Goal: Task Accomplishment & Management: Complete application form

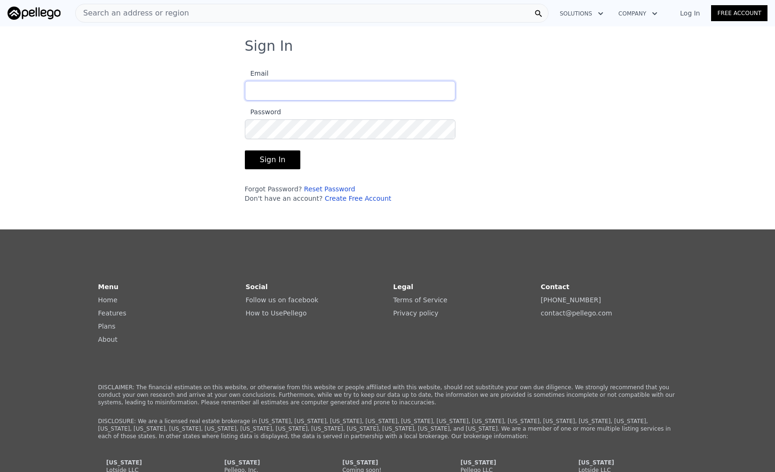
type input "[EMAIL_ADDRESS][DOMAIN_NAME]"
click at [250, 163] on button "Sign In" at bounding box center [273, 159] width 56 height 19
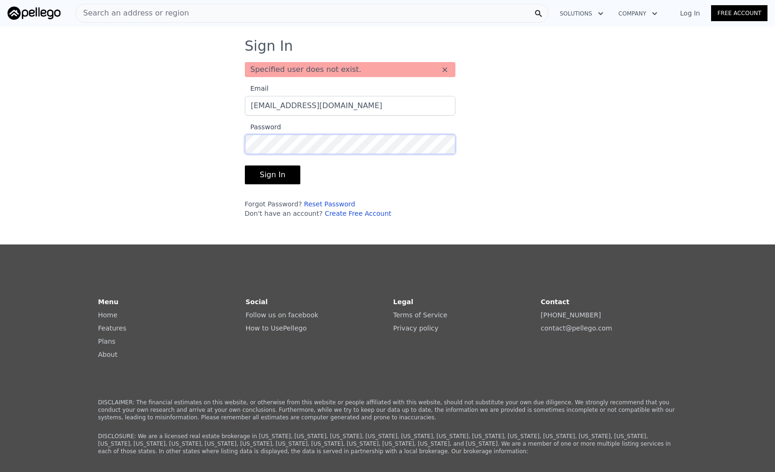
click at [218, 142] on div "Sign In Specified user does not exist. × Email [EMAIL_ADDRESS][DOMAIN_NAME] Pas…" at bounding box center [387, 132] width 775 height 188
click at [245, 165] on button "Sign In" at bounding box center [273, 174] width 56 height 19
click at [248, 177] on button "Sign In" at bounding box center [273, 174] width 56 height 19
click at [189, 139] on div "Sign In Specified user does not exist. × Email [EMAIL_ADDRESS][DOMAIN_NAME] Pas…" at bounding box center [387, 132] width 775 height 188
click at [245, 165] on button "Sign In" at bounding box center [273, 174] width 56 height 19
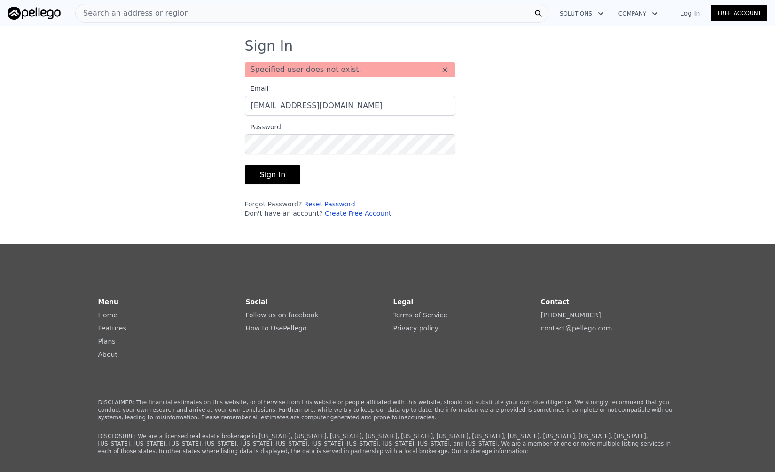
click at [173, 181] on div "Sign In Specified user does not exist. × Email [EMAIL_ADDRESS][DOMAIN_NAME] Pas…" at bounding box center [387, 132] width 775 height 188
click at [268, 175] on button "Sign In" at bounding box center [273, 174] width 56 height 19
click at [249, 201] on div "Forgot Password? Reset Password Don't have an account? Create Free Account" at bounding box center [350, 208] width 211 height 19
click at [320, 203] on link "Reset Password" at bounding box center [329, 204] width 51 height 8
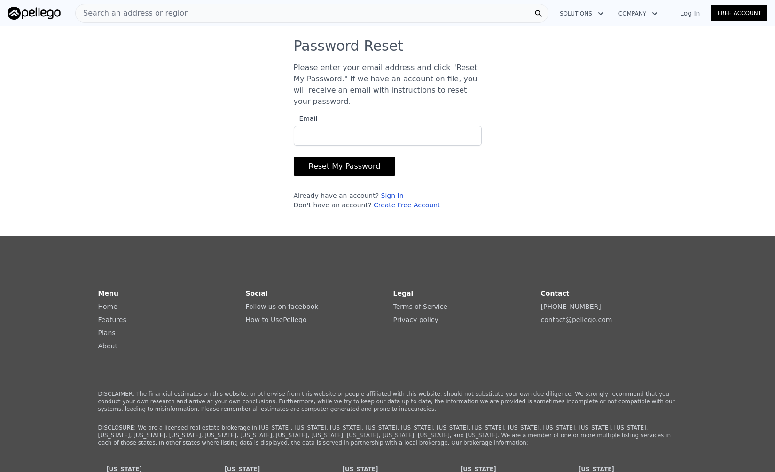
click at [329, 126] on input "Email" at bounding box center [388, 136] width 188 height 20
click at [344, 157] on button "Reset My Password" at bounding box center [345, 166] width 102 height 19
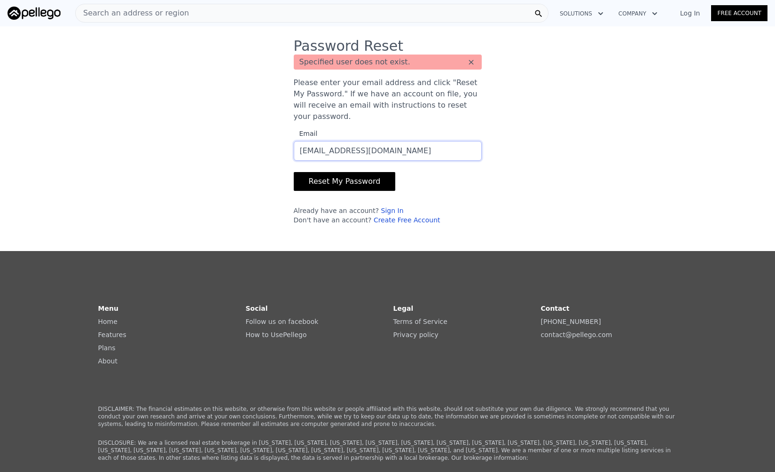
drag, startPoint x: 382, startPoint y: 139, endPoint x: 246, endPoint y: 136, distance: 136.3
click at [246, 136] on div "Password Reset Specified user does not exist. × Please enter your email address…" at bounding box center [387, 135] width 775 height 195
type input "[EMAIL_ADDRESS][DOMAIN_NAME]"
click at [326, 172] on button "Reset My Password" at bounding box center [345, 181] width 102 height 19
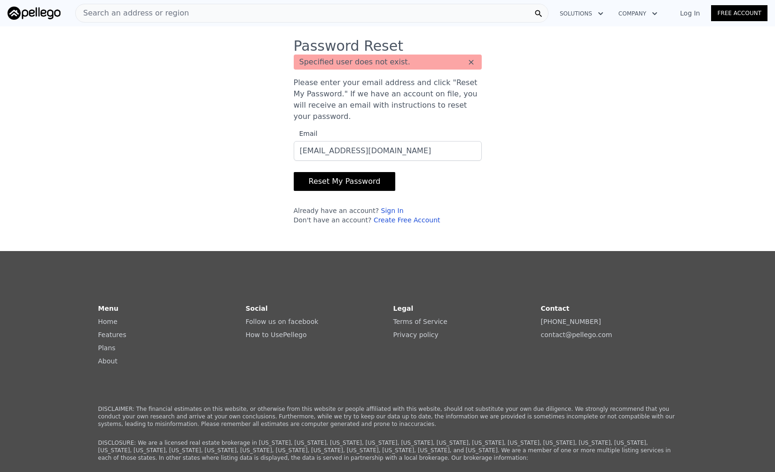
click at [374, 216] on link "Create Free Account" at bounding box center [407, 220] width 67 height 8
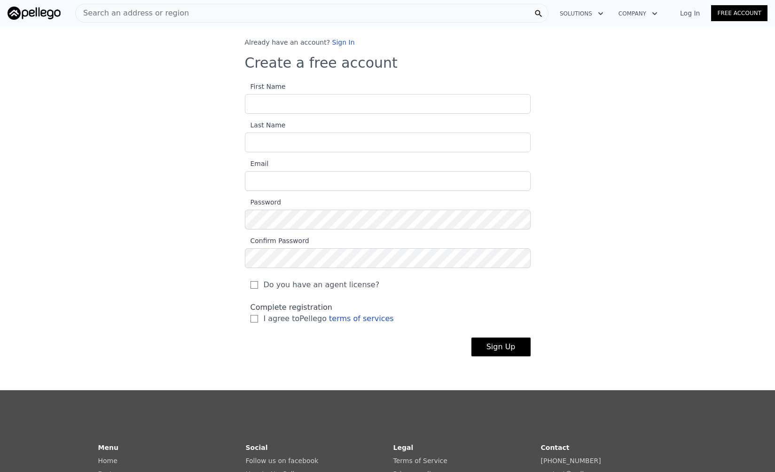
click at [255, 99] on input "First Name" at bounding box center [388, 104] width 286 height 20
type input "[PERSON_NAME] [PERSON_NAME]"
type input "[PERSON_NAME]"
drag, startPoint x: 328, startPoint y: 178, endPoint x: 224, endPoint y: 172, distance: 104.0
click at [224, 172] on div "Already have an account? Sign In Create a free account First Name [PERSON_NAME]…" at bounding box center [387, 205] width 775 height 334
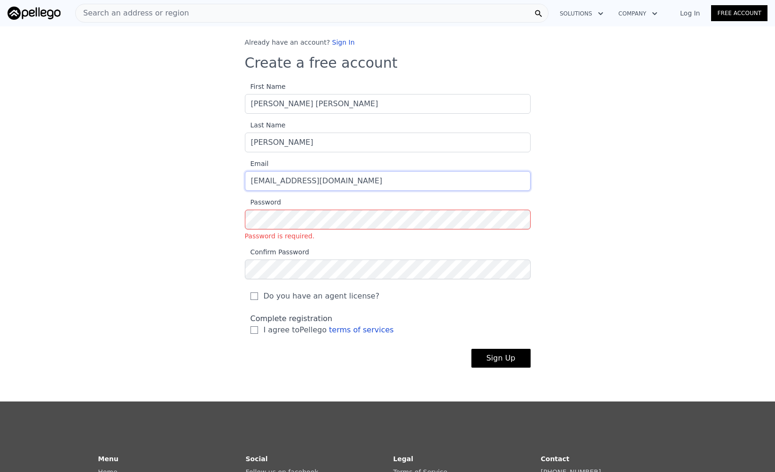
click at [368, 185] on input "[EMAIL_ADDRESS][DOMAIN_NAME]" at bounding box center [388, 181] width 286 height 20
drag, startPoint x: 368, startPoint y: 183, endPoint x: 190, endPoint y: 181, distance: 178.1
click at [190, 181] on div "Already have an account? Sign In Create a free account First Name [PERSON_NAME]…" at bounding box center [387, 210] width 775 height 345
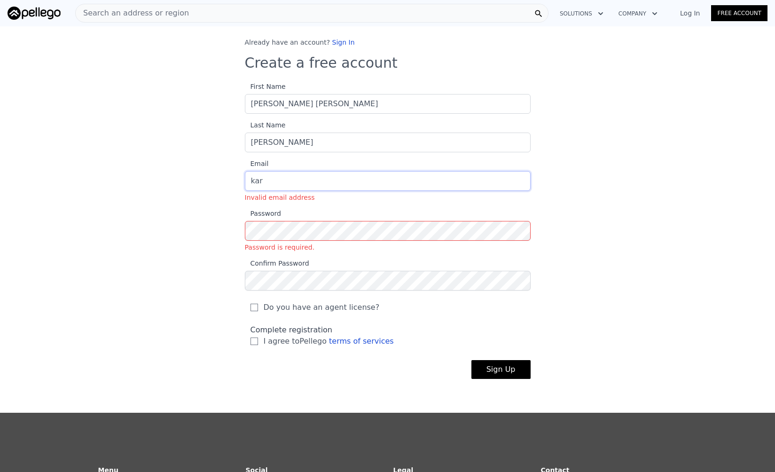
type input "[EMAIL_ADDRESS][DOMAIN_NAME]"
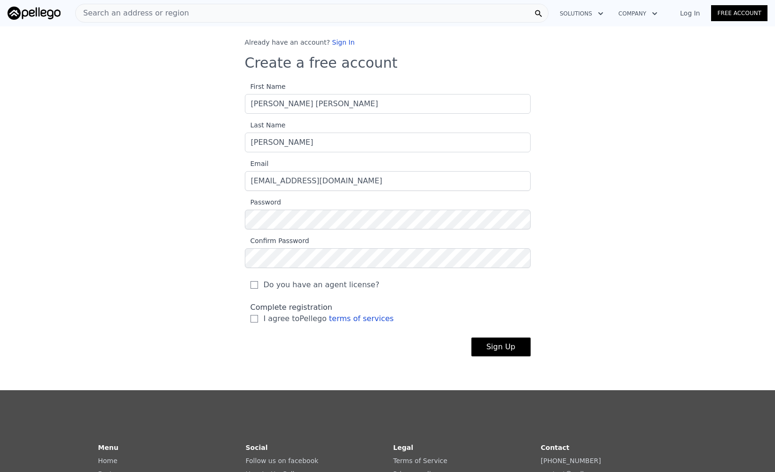
click at [190, 250] on div "Already have an account? Sign In Create a free account First Name [PERSON_NAME]…" at bounding box center [387, 205] width 775 height 334
click at [213, 255] on div "Already have an account? Sign In Create a free account First Name [PERSON_NAME]…" at bounding box center [387, 205] width 775 height 334
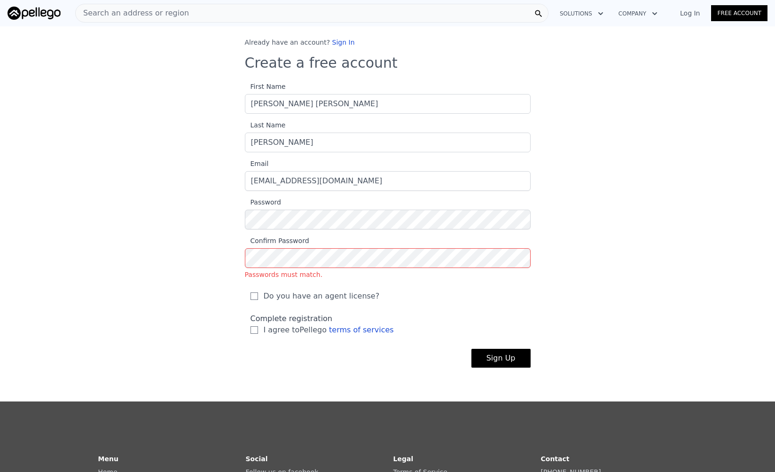
click at [150, 289] on div "Already have an account? Sign In Create a free account First Name [PERSON_NAME]…" at bounding box center [387, 210] width 775 height 345
click at [250, 296] on input "Do you have an agent license?" at bounding box center [254, 296] width 8 height 8
checkbox input "true"
click at [250, 330] on input "I agree to Pellego terms of services" at bounding box center [254, 330] width 8 height 8
checkbox input "true"
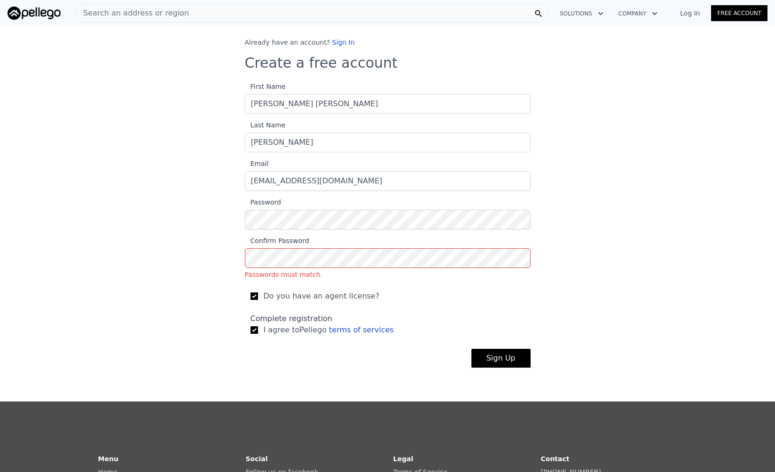
click at [500, 358] on button "Sign Up" at bounding box center [500, 358] width 59 height 19
click at [202, 256] on div "Already have an account? Sign In Create a free account First Name [PERSON_NAME]…" at bounding box center [387, 210] width 775 height 345
click at [471, 349] on button "Sign Up" at bounding box center [500, 358] width 59 height 19
click at [192, 207] on div "Already have an account? Sign In Create a free account First Name [PERSON_NAME]…" at bounding box center [387, 210] width 775 height 345
click at [198, 225] on div "Already have an account? Sign In Create a free account First Name [PERSON_NAME]…" at bounding box center [387, 210] width 775 height 345
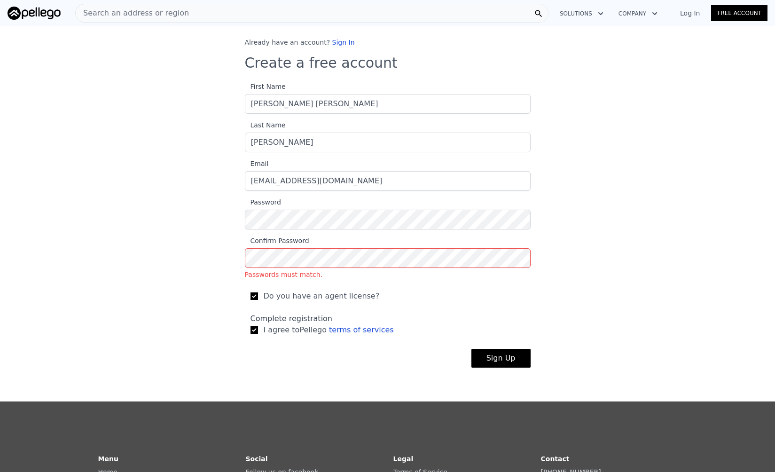
click at [499, 357] on button "Sign Up" at bounding box center [500, 358] width 59 height 19
click at [162, 217] on div "Already have an account? Sign In Create a free account First Name [PERSON_NAME]…" at bounding box center [387, 210] width 775 height 345
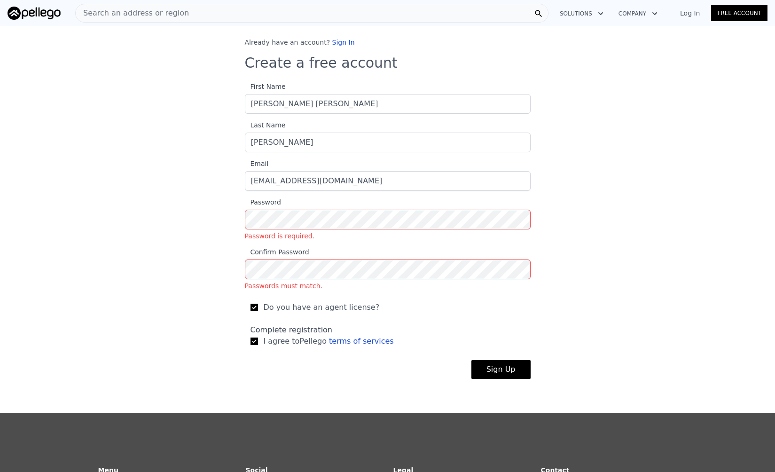
click at [149, 242] on div "Already have an account? Sign In Create a free account First Name [PERSON_NAME]…" at bounding box center [387, 216] width 775 height 356
click at [151, 270] on div "Already have an account? Sign In Create a free account First Name [PERSON_NAME]…" at bounding box center [387, 216] width 775 height 356
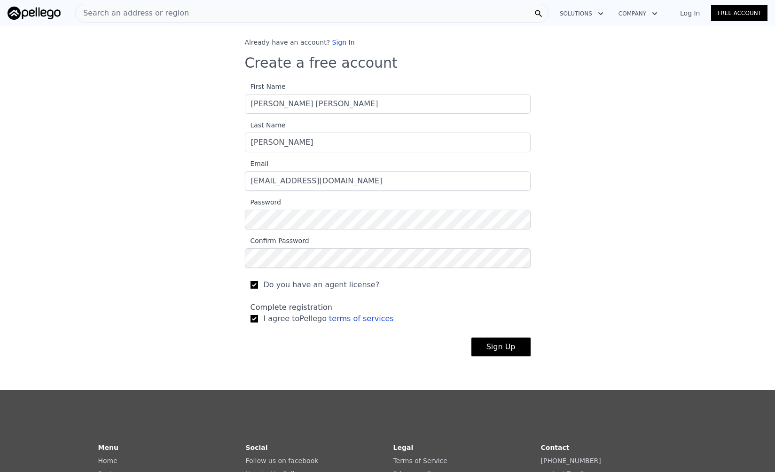
click at [488, 347] on button "Sign Up" at bounding box center [500, 346] width 59 height 19
